Goal: Information Seeking & Learning: Check status

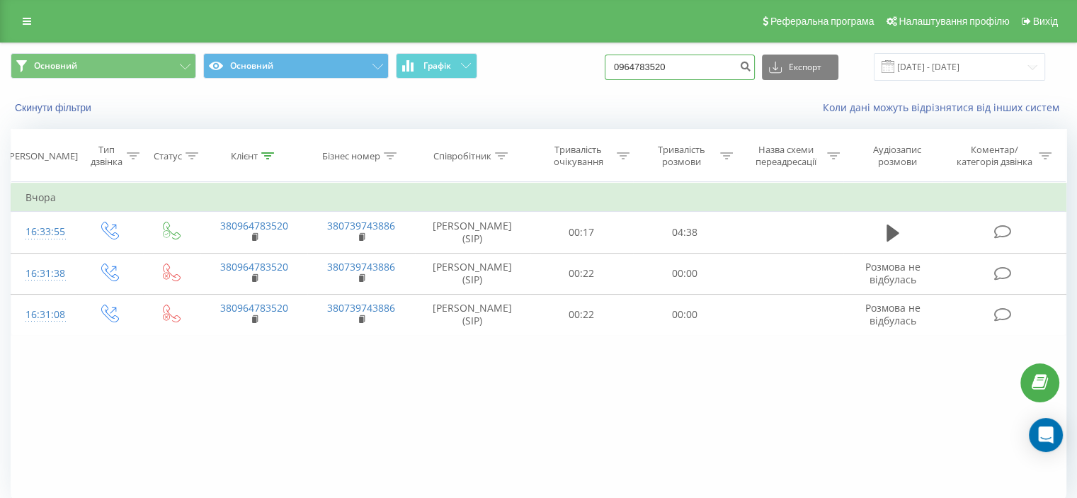
click at [678, 64] on input "0964783520" at bounding box center [680, 67] width 150 height 25
paste input "637328656"
type input "0637328656"
click at [751, 72] on button "submit" at bounding box center [745, 67] width 19 height 25
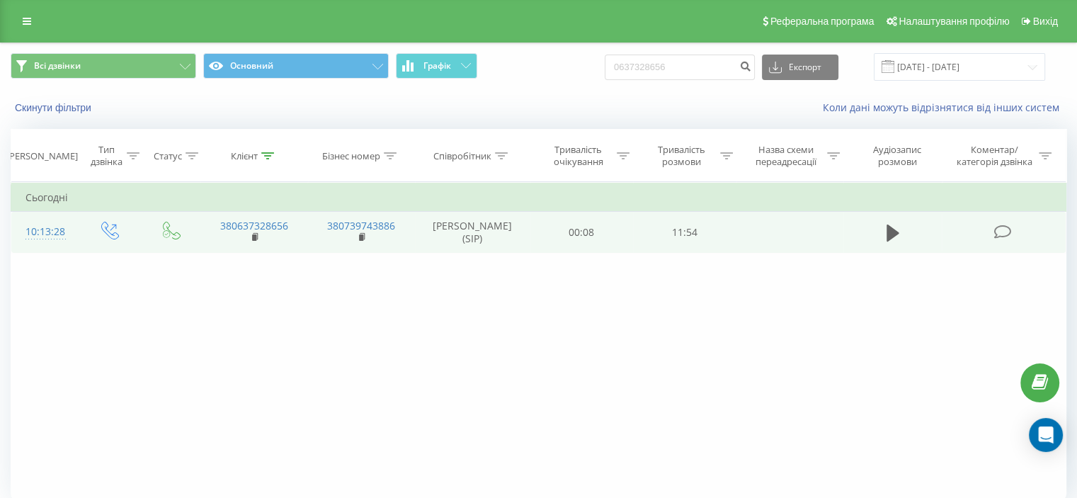
click at [998, 239] on icon at bounding box center [1003, 231] width 18 height 15
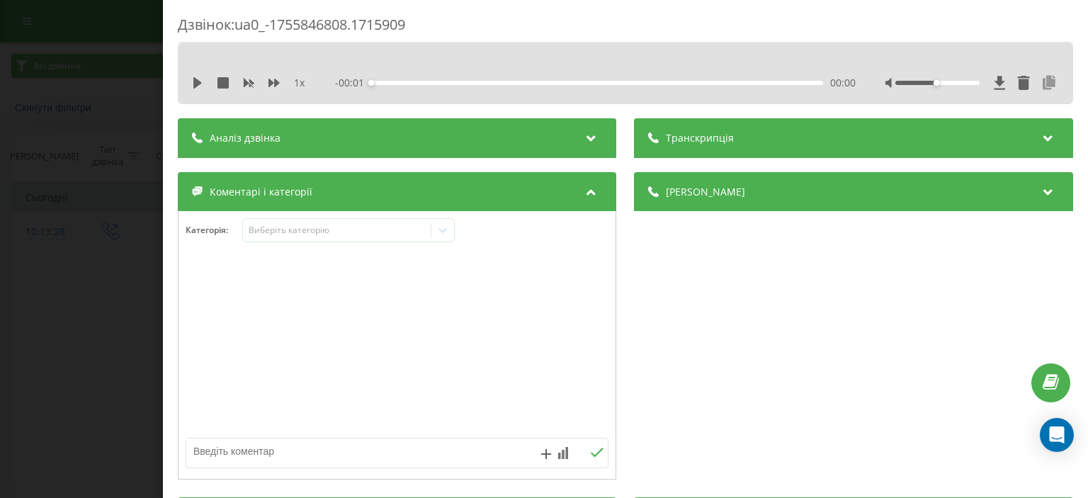
click at [1041, 79] on icon at bounding box center [1049, 83] width 17 height 14
click at [120, 178] on div "Дзвінок : ua0_-1755846808.1715909 1 x - 11:51 00:00 00:00 Транскрипція Для AI-а…" at bounding box center [544, 249] width 1088 height 498
